Goal: Task Accomplishment & Management: Manage account settings

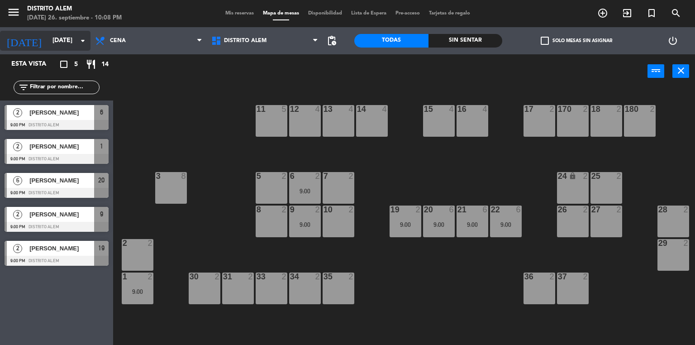
click at [65, 43] on input "[DATE]" at bounding box center [91, 41] width 86 height 16
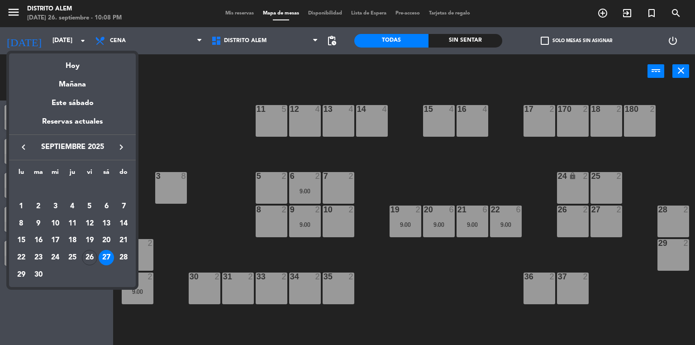
click at [124, 255] on div "28" at bounding box center [123, 257] width 15 height 15
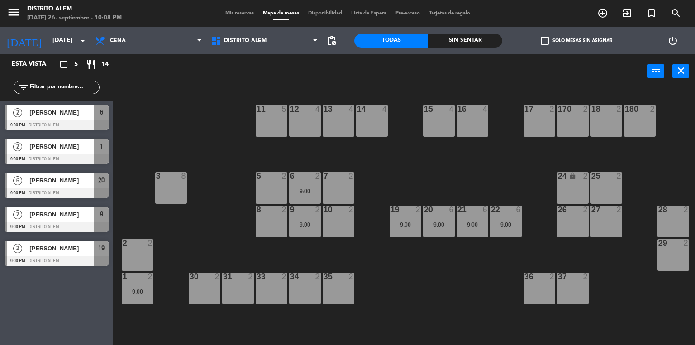
type input "[DATE]"
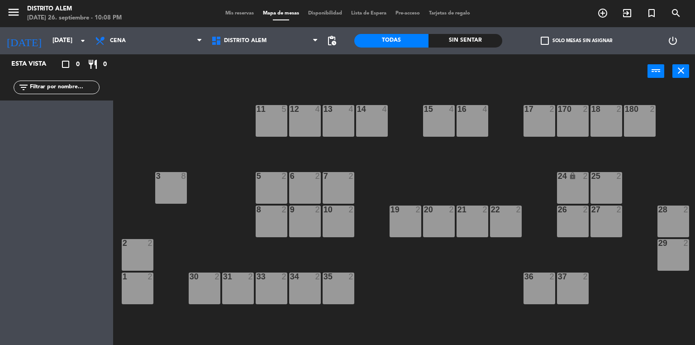
click at [276, 117] on div "11 5" at bounding box center [272, 121] width 32 height 32
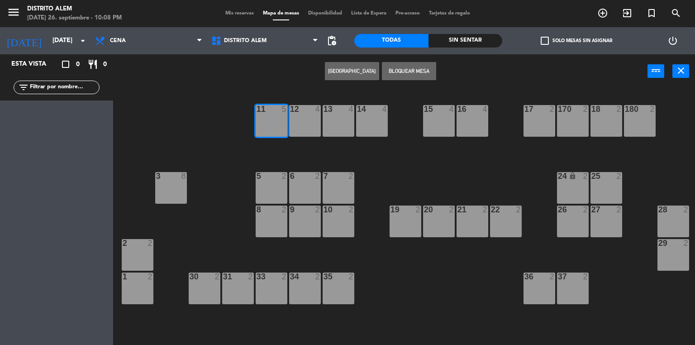
click at [400, 67] on button "Bloquear Mesa" at bounding box center [409, 71] width 54 height 18
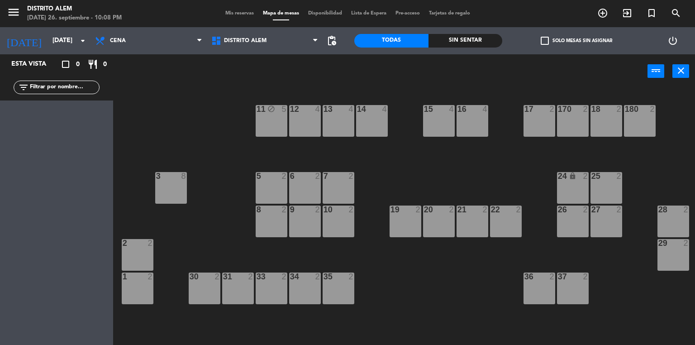
click at [311, 118] on div "12 4" at bounding box center [305, 121] width 32 height 32
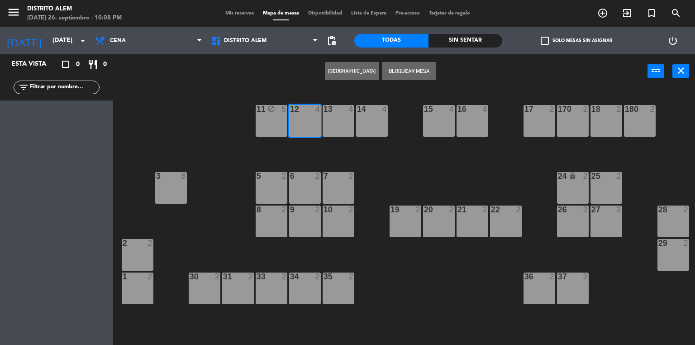
click at [367, 64] on button "[GEOGRAPHIC_DATA]" at bounding box center [352, 71] width 54 height 18
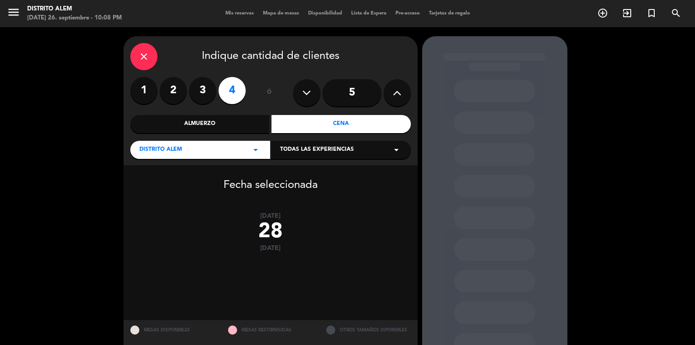
click at [140, 92] on label "1" at bounding box center [143, 90] width 27 height 27
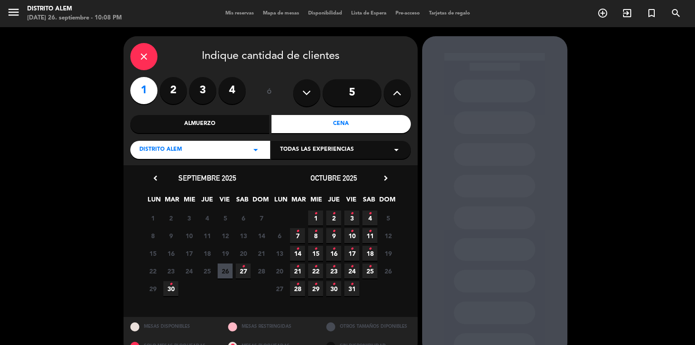
click at [244, 129] on div "Almuerzo" at bounding box center [199, 124] width 139 height 18
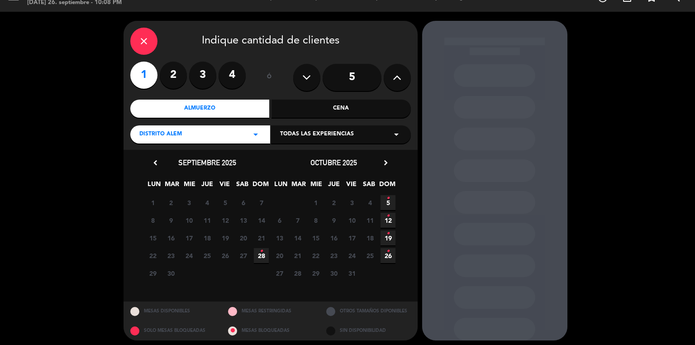
scroll to position [20, 0]
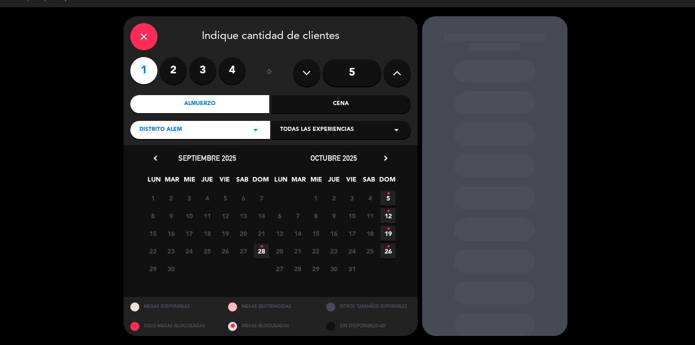
click at [366, 129] on div "Todas las experiencias arrow_drop_down" at bounding box center [341, 130] width 140 height 18
click at [352, 153] on div "SALON" at bounding box center [341, 152] width 122 height 9
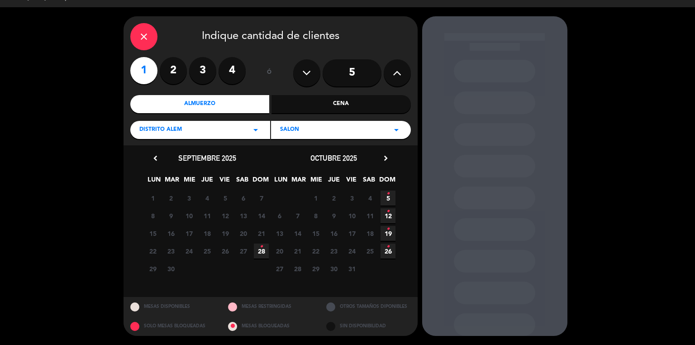
click at [145, 69] on label "1" at bounding box center [143, 70] width 27 height 27
click at [368, 109] on div "Cena" at bounding box center [341, 104] width 139 height 18
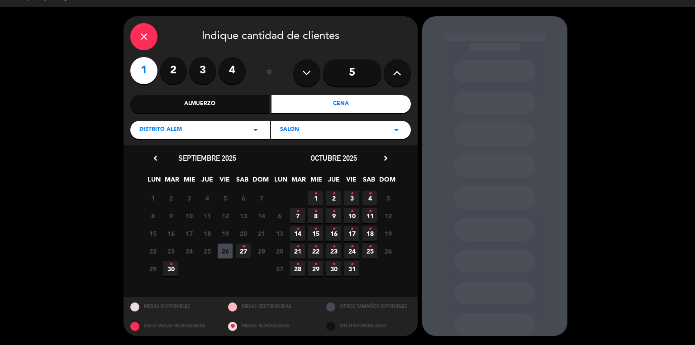
click at [253, 107] on div "Almuerzo" at bounding box center [199, 104] width 139 height 18
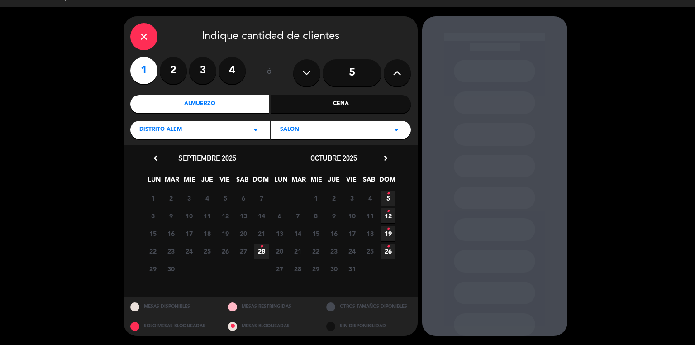
click at [151, 37] on div "close" at bounding box center [143, 36] width 27 height 27
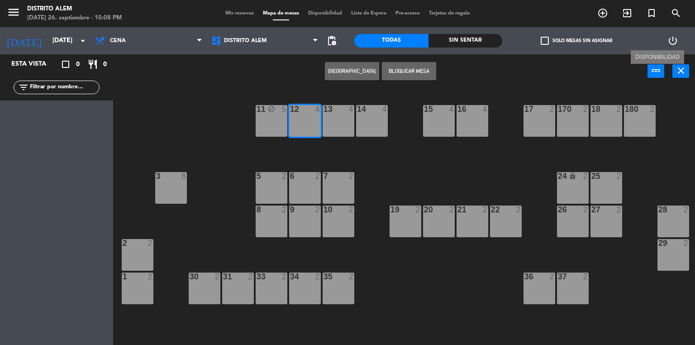
click at [657, 71] on icon "power_input" at bounding box center [656, 70] width 11 height 11
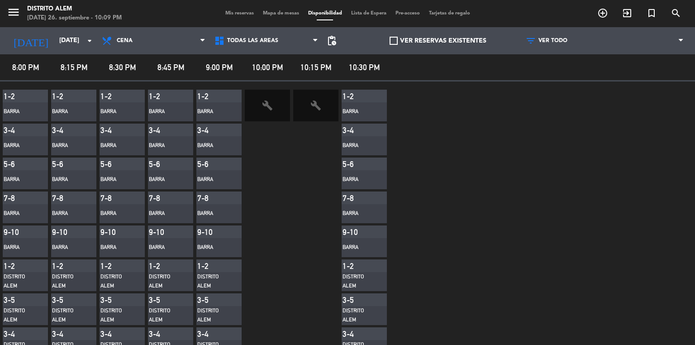
click at [252, 11] on span "Mis reservas" at bounding box center [240, 13] width 38 height 5
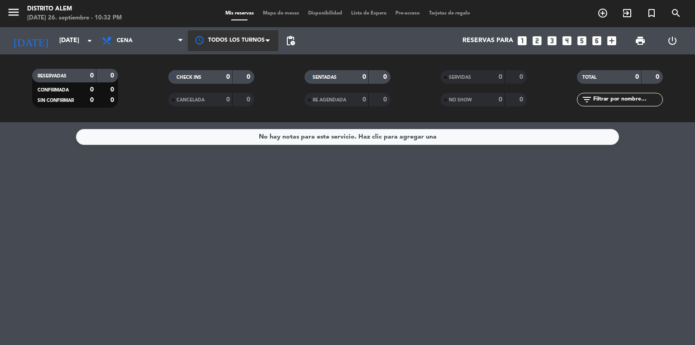
click at [246, 45] on div at bounding box center [233, 40] width 91 height 20
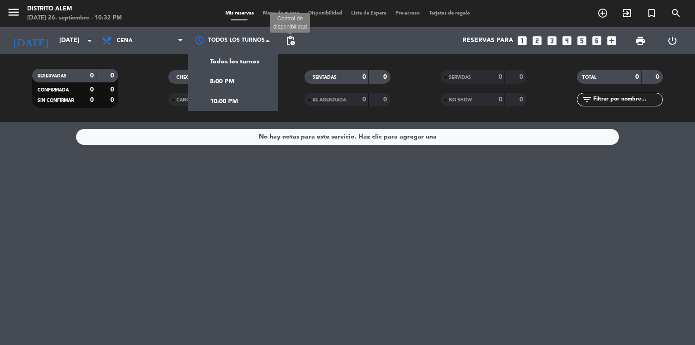
click at [292, 40] on span "pending_actions" at bounding box center [290, 40] width 11 height 11
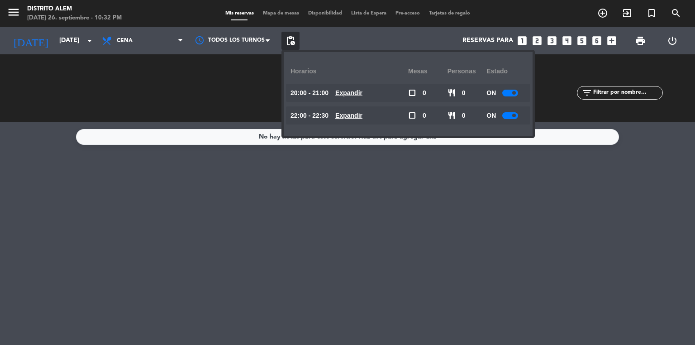
click at [427, 42] on div "Reservas para looks_one looks_two looks_3 looks_4 looks_5 looks_6 add_box" at bounding box center [460, 40] width 321 height 27
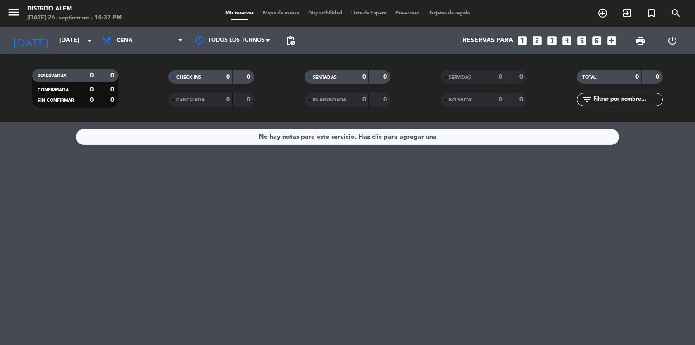
click at [334, 10] on div "Mis reservas Mapa de mesas Disponibilidad Lista de Espera Pre-acceso Tarjetas d…" at bounding box center [348, 14] width 254 height 8
click at [332, 11] on span "Disponibilidad" at bounding box center [325, 13] width 43 height 5
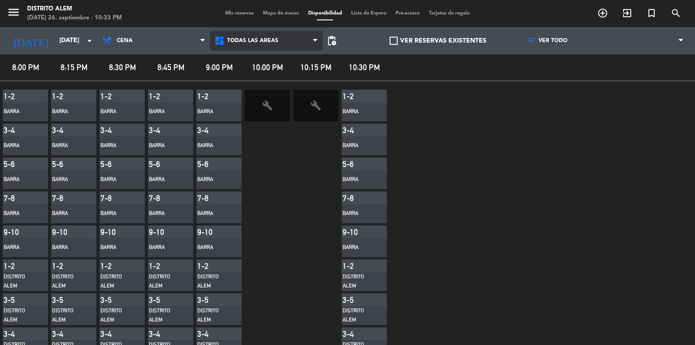
click at [262, 38] on span "Todas las áreas" at bounding box center [252, 41] width 51 height 6
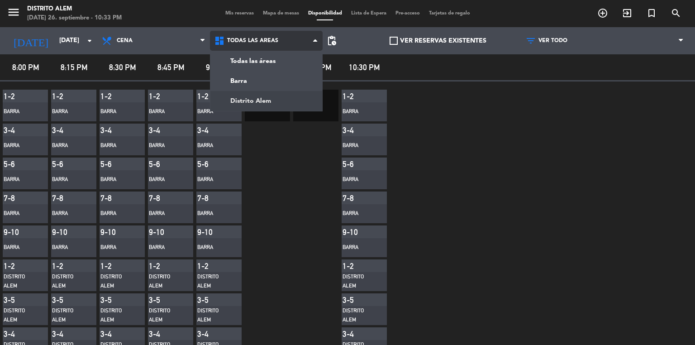
click at [268, 98] on main "menu [GEOGRAPHIC_DATA][PERSON_NAME][DATE] 26. septiembre - 10:33 PM Mis reserva…" at bounding box center [347, 172] width 695 height 345
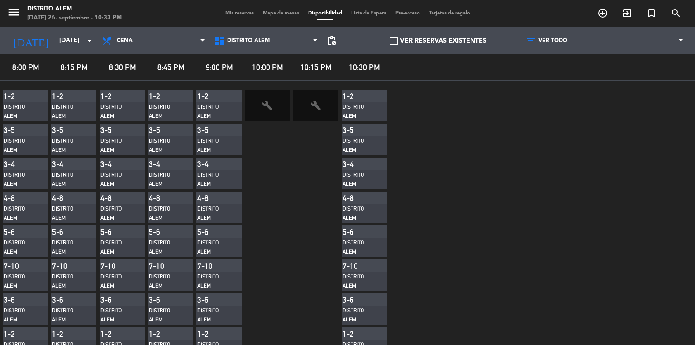
click at [276, 17] on div "Mis reservas Mapa de mesas Disponibilidad Lista de Espera Pre-acceso Tarjetas d…" at bounding box center [348, 14] width 254 height 8
click at [268, 16] on div "Mis reservas Mapa de mesas Disponibilidad Lista de Espera Pre-acceso Tarjetas d…" at bounding box center [348, 14] width 254 height 8
click at [273, 11] on span "Mapa de mesas" at bounding box center [280, 13] width 45 height 5
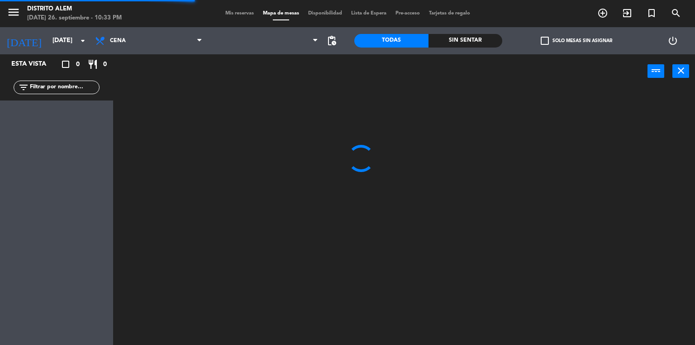
click at [244, 13] on span "Mis reservas" at bounding box center [240, 13] width 38 height 5
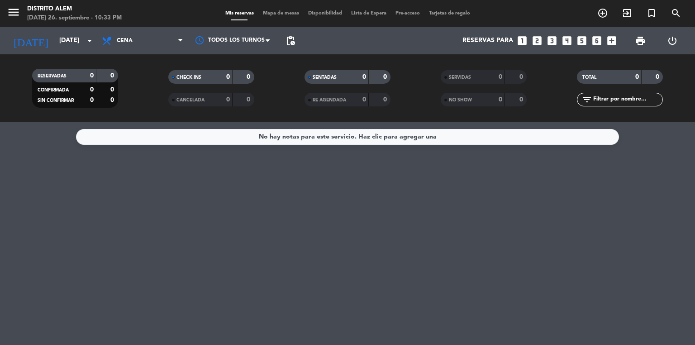
click at [22, 12] on span "menu" at bounding box center [17, 13] width 20 height 21
click at [18, 11] on icon "menu" at bounding box center [14, 12] width 14 height 14
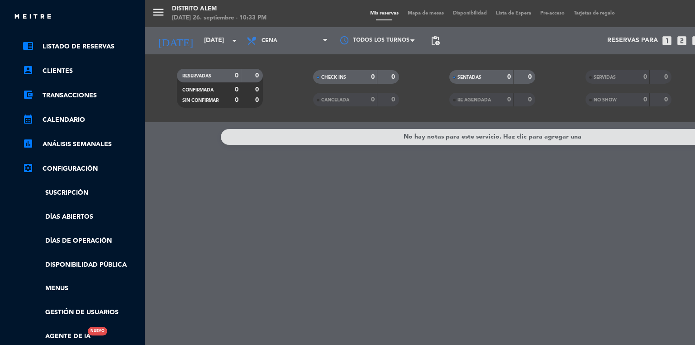
scroll to position [36, 0]
click at [76, 170] on link "settings_applications Configuración" at bounding box center [82, 168] width 118 height 11
click at [73, 219] on link "Días abiertos" at bounding box center [82, 216] width 118 height 10
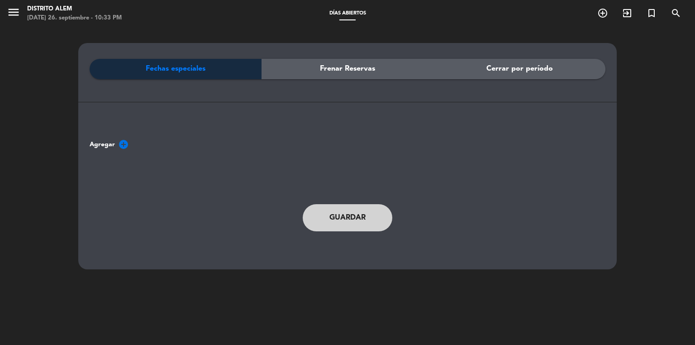
click at [305, 67] on div "Frenar Reservas" at bounding box center [348, 69] width 172 height 20
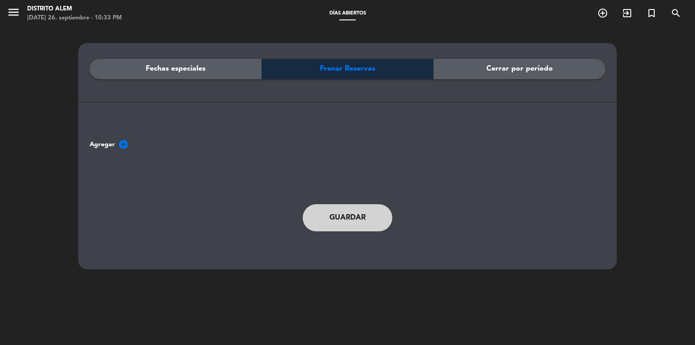
click at [593, 60] on div "Cerrar por período" at bounding box center [520, 69] width 172 height 20
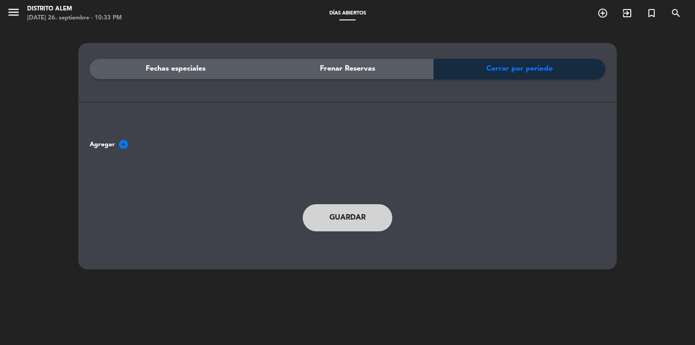
click at [199, 71] on span "Fechas especiales" at bounding box center [176, 69] width 60 height 12
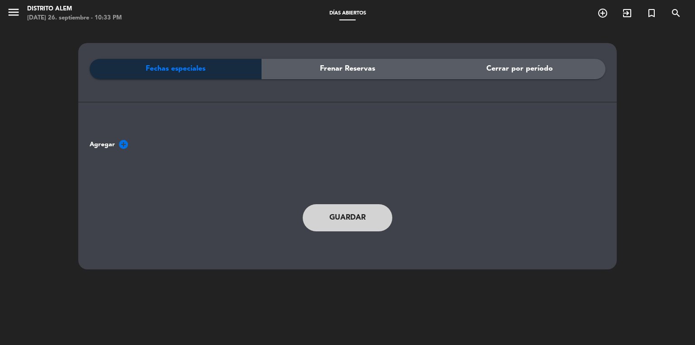
click at [340, 62] on div "Frenar Reservas" at bounding box center [348, 69] width 172 height 20
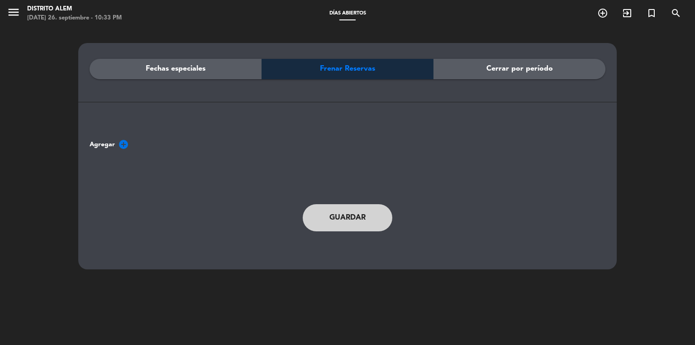
click at [496, 64] on span "Cerrar por período" at bounding box center [520, 69] width 67 height 12
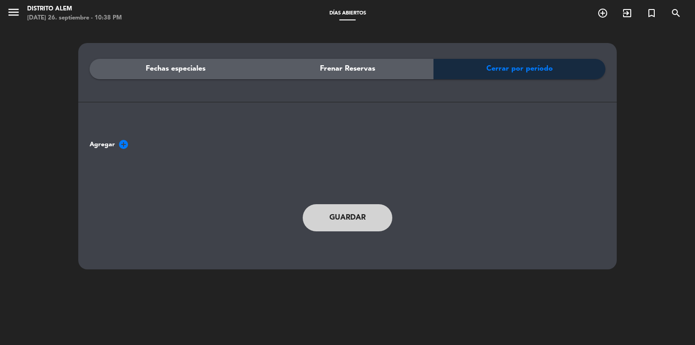
click at [119, 143] on span "add_circle" at bounding box center [123, 144] width 11 height 11
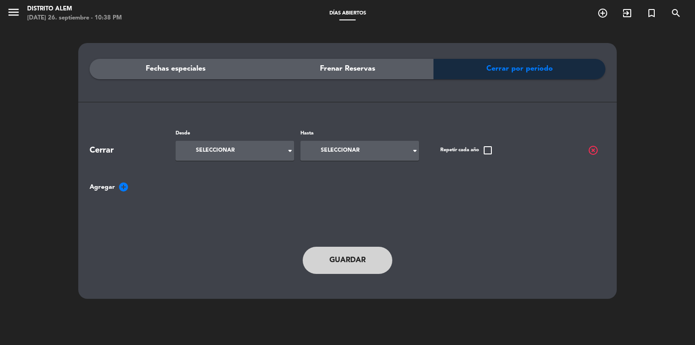
click at [394, 71] on div "Frenar Reservas" at bounding box center [348, 69] width 172 height 20
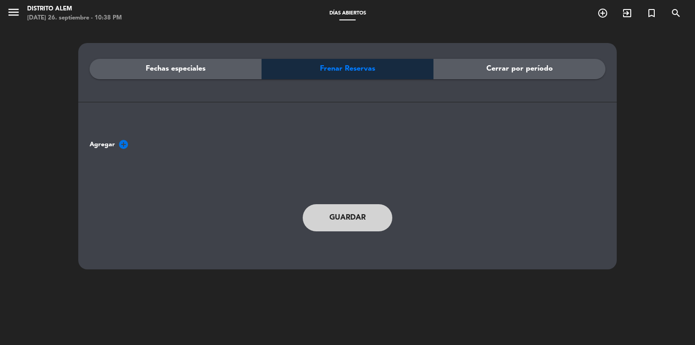
click at [124, 143] on icon "add_circle" at bounding box center [123, 144] width 11 height 11
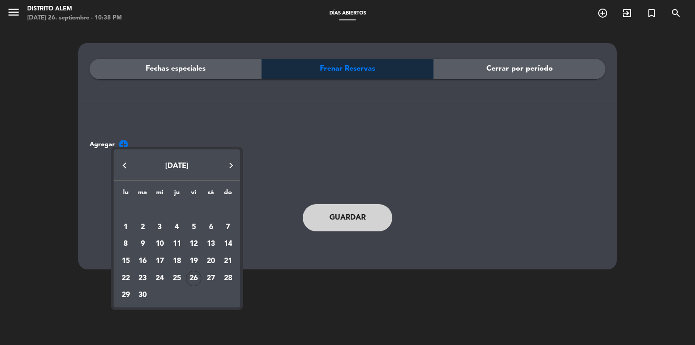
click at [194, 69] on div at bounding box center [347, 172] width 695 height 345
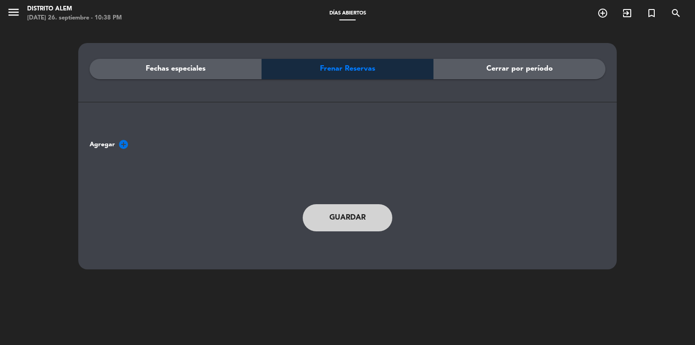
click at [194, 69] on span "Fechas especiales" at bounding box center [176, 69] width 60 height 12
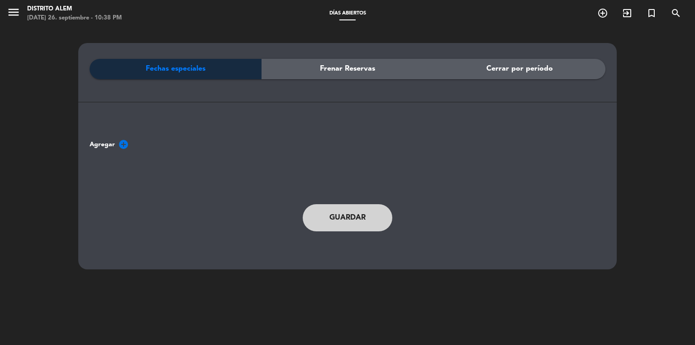
click at [27, 2] on div "menu [GEOGRAPHIC_DATA][PERSON_NAME][DATE] 26. septiembre - 10:38 PM Días abiert…" at bounding box center [347, 13] width 695 height 27
click at [5, 18] on div "menu [GEOGRAPHIC_DATA][PERSON_NAME][DATE] 26. septiembre - 10:38 PM" at bounding box center [87, 13] width 174 height 21
click at [13, 16] on icon "menu" at bounding box center [14, 12] width 14 height 14
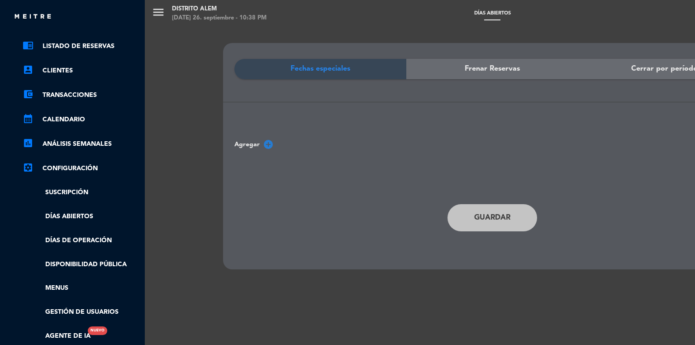
scroll to position [72, 0]
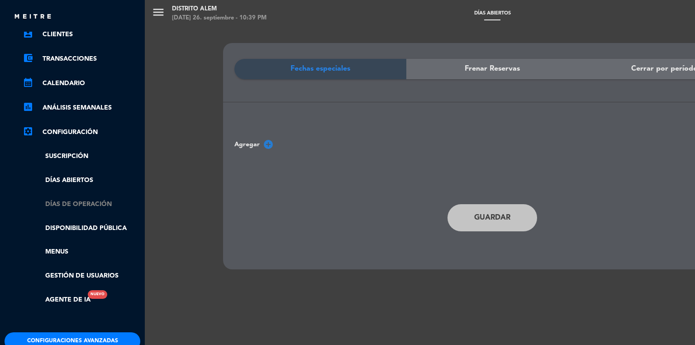
click at [81, 203] on link "Días de Operación" at bounding box center [82, 204] width 118 height 10
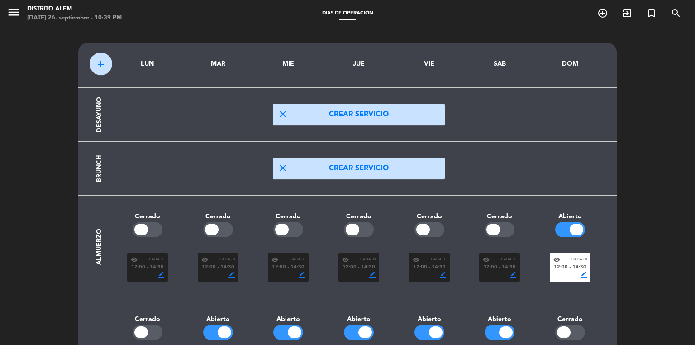
click at [563, 63] on div "DOM" at bounding box center [570, 64] width 57 height 10
click at [569, 63] on div "DOM" at bounding box center [570, 64] width 57 height 10
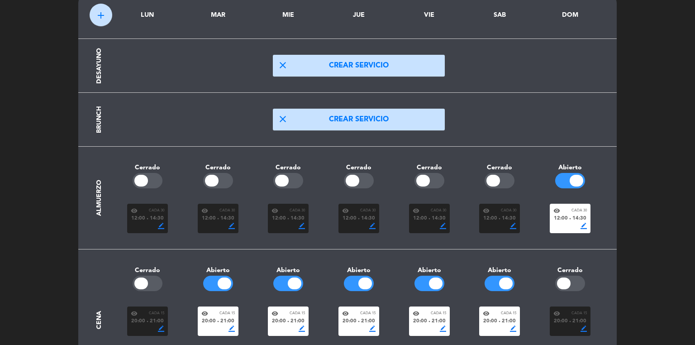
scroll to position [10, 0]
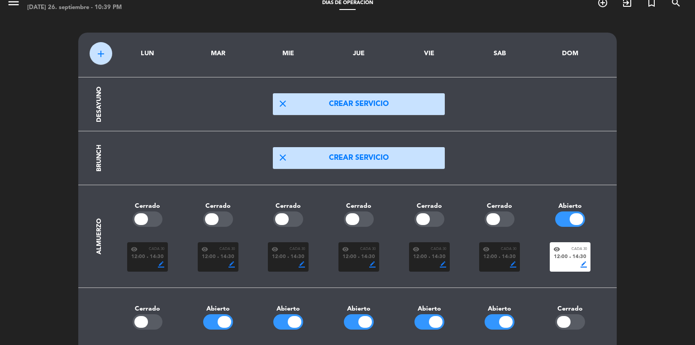
click at [577, 217] on div at bounding box center [577, 219] width 14 height 12
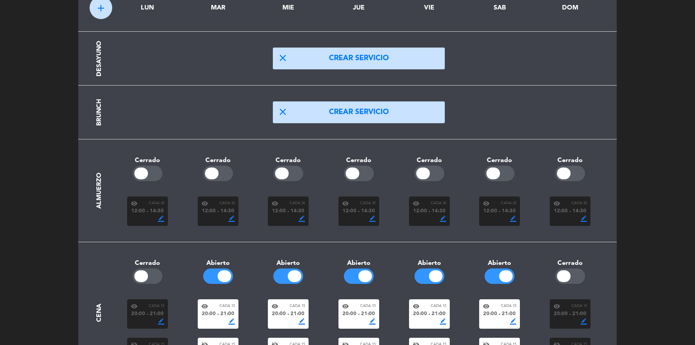
scroll to position [0, 0]
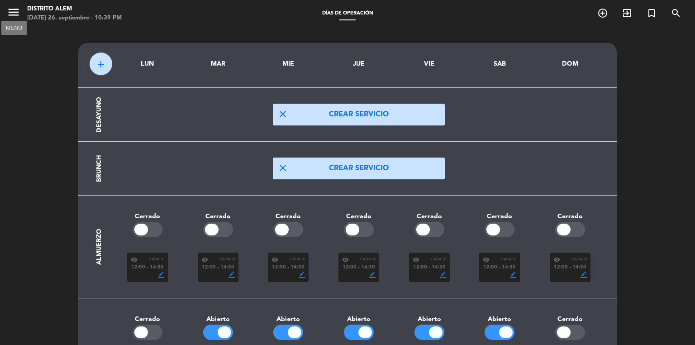
click at [11, 9] on icon "menu" at bounding box center [14, 12] width 14 height 14
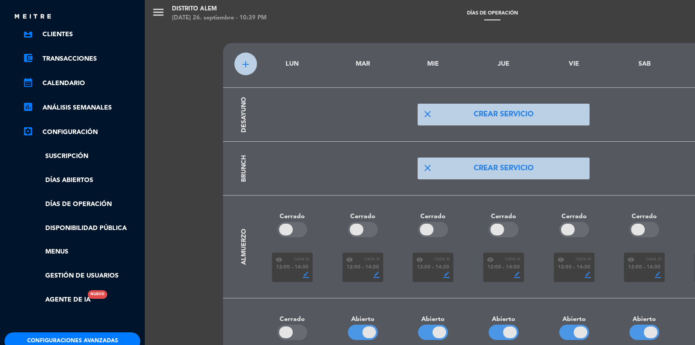
click at [80, 186] on ul "chrome_reader_mode Listado de Reservas account_box Clientes account_balance_wal…" at bounding box center [73, 155] width 136 height 301
click at [80, 180] on link "Días abiertos" at bounding box center [82, 180] width 118 height 10
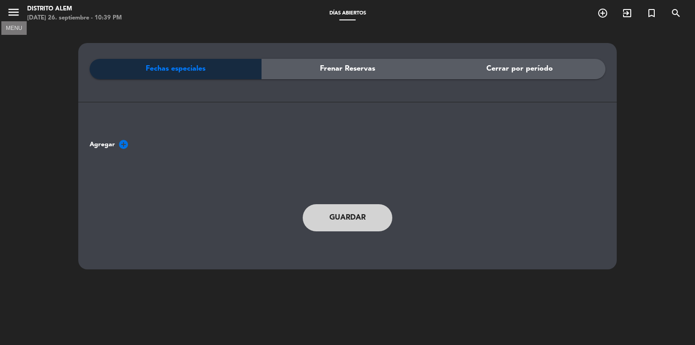
click at [17, 16] on icon "menu" at bounding box center [14, 12] width 14 height 14
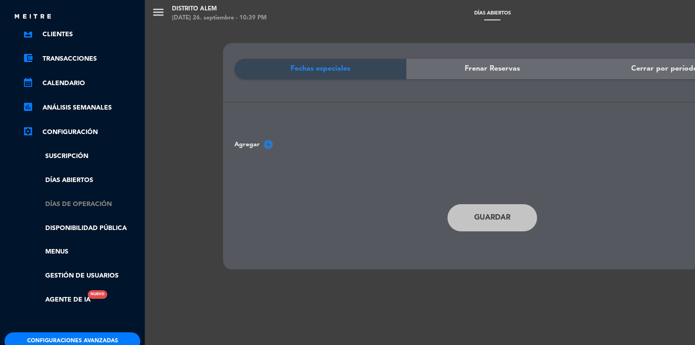
click at [80, 205] on link "Días de Operación" at bounding box center [82, 204] width 118 height 10
